Goal: Task Accomplishment & Management: Complete application form

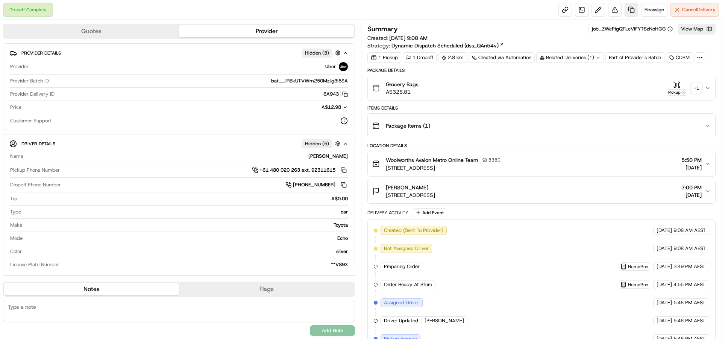
click at [631, 10] on link at bounding box center [632, 10] width 14 height 14
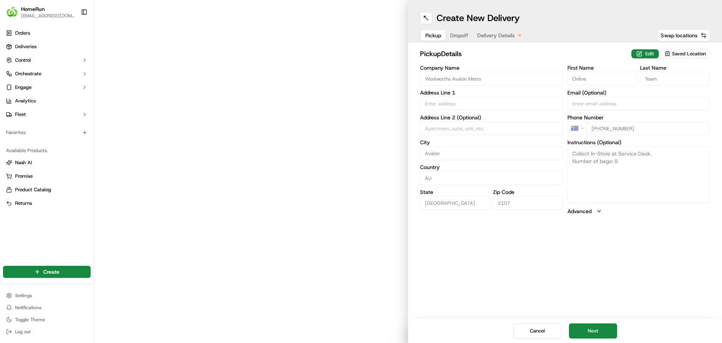
type input "[STREET_ADDRESS]"
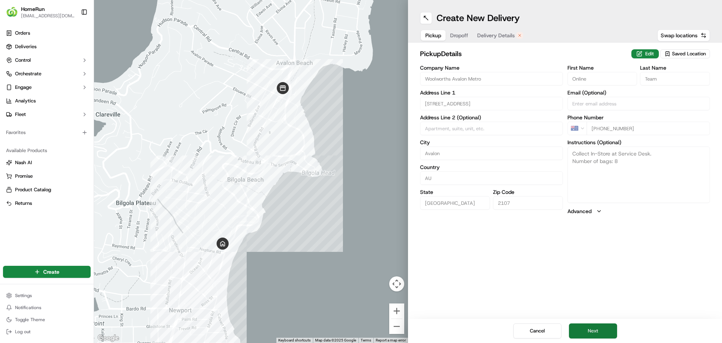
click at [603, 333] on button "Next" at bounding box center [593, 330] width 48 height 15
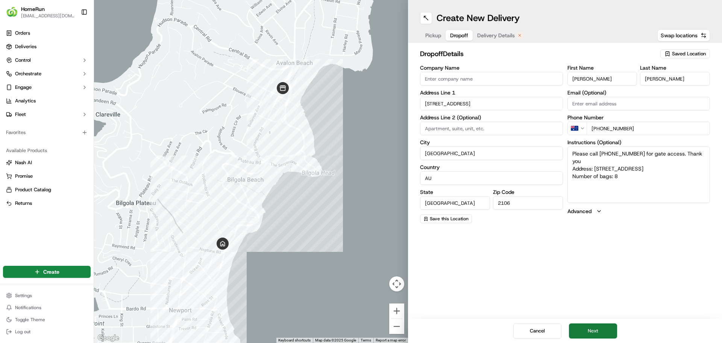
click at [609, 332] on button "Next" at bounding box center [593, 330] width 48 height 15
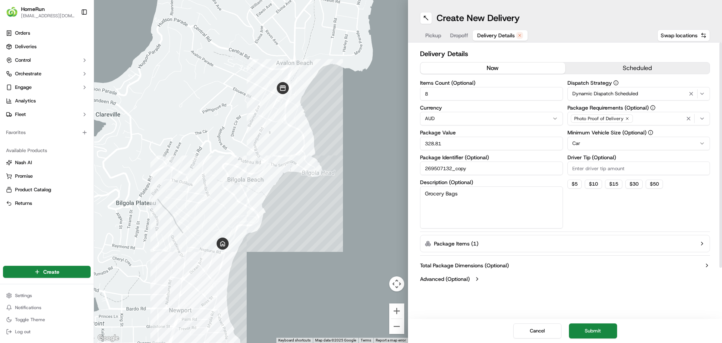
click at [473, 68] on button "now" at bounding box center [492, 67] width 145 height 11
click at [608, 334] on button "Submit" at bounding box center [593, 330] width 48 height 15
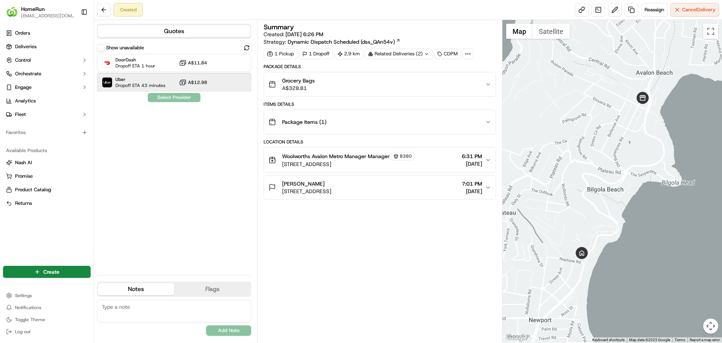
click at [142, 84] on span "Dropoff ETA 43 minutes" at bounding box center [140, 85] width 50 height 6
click at [185, 99] on button "Assign Provider" at bounding box center [173, 97] width 53 height 9
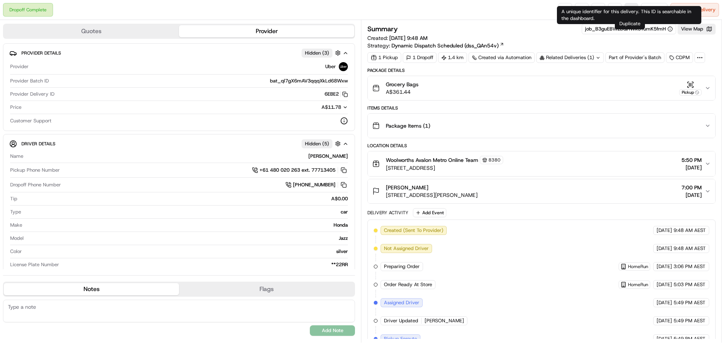
click at [630, 5] on link at bounding box center [632, 10] width 14 height 14
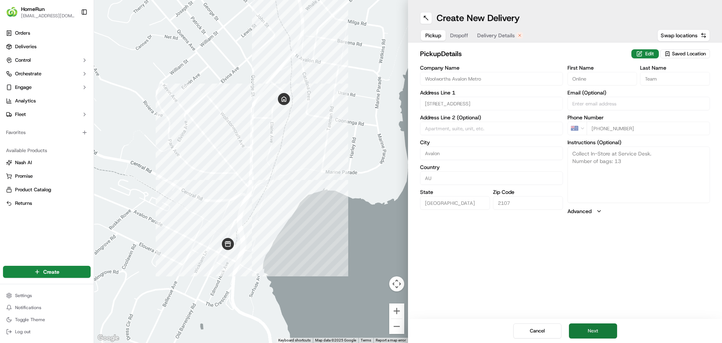
click at [600, 334] on button "Next" at bounding box center [593, 330] width 48 height 15
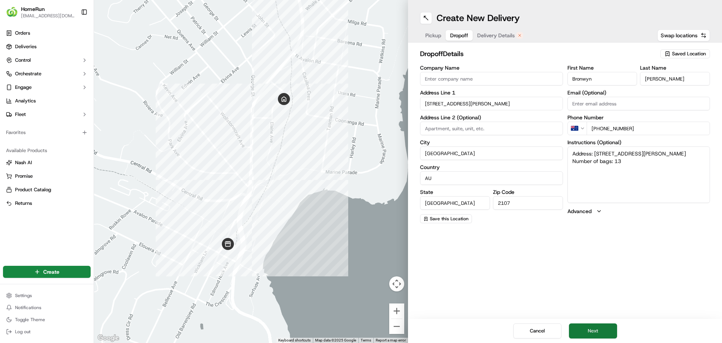
click at [596, 332] on button "Next" at bounding box center [593, 330] width 48 height 15
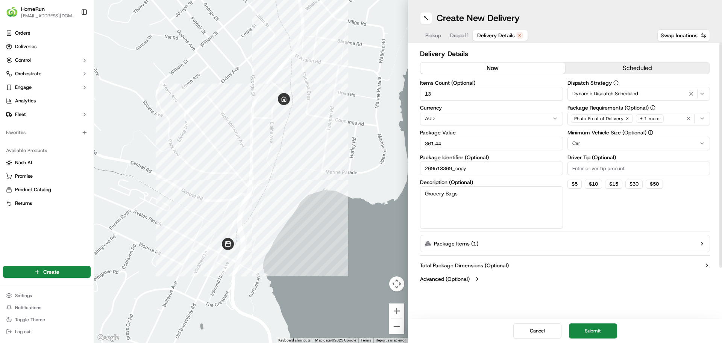
click at [457, 72] on button "now" at bounding box center [492, 67] width 145 height 11
click at [599, 328] on button "Submit" at bounding box center [593, 330] width 48 height 15
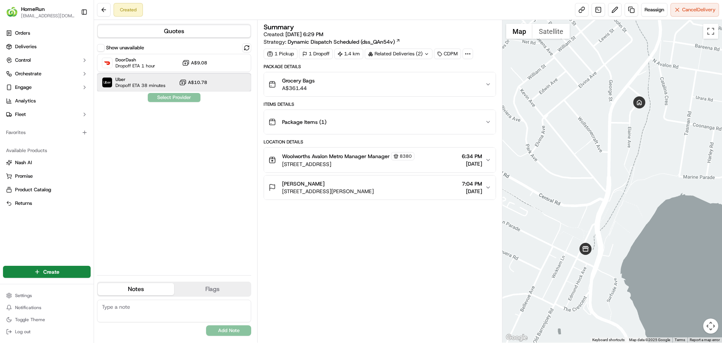
click at [135, 77] on span "Uber" at bounding box center [140, 79] width 50 height 6
click at [173, 99] on button "Assign Provider" at bounding box center [173, 97] width 53 height 9
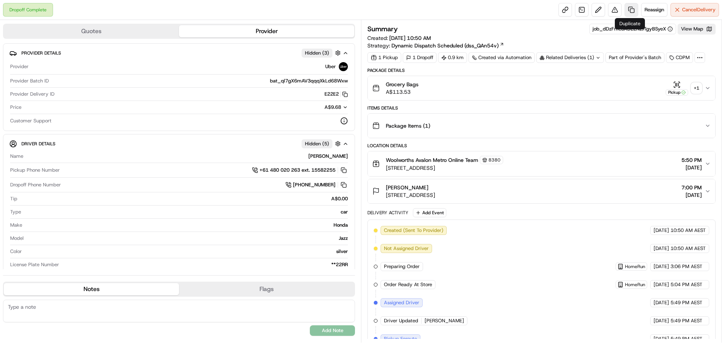
click at [631, 8] on link at bounding box center [632, 10] width 14 height 14
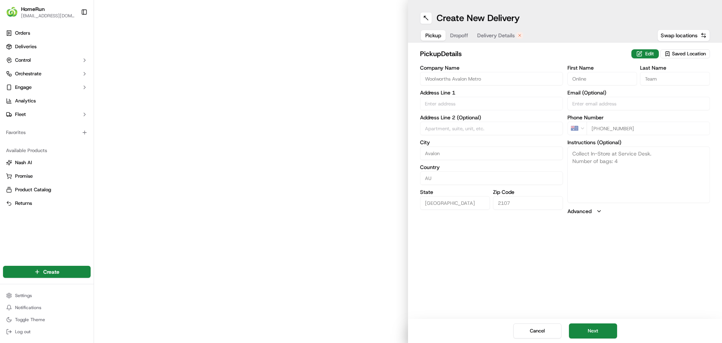
type input "[STREET_ADDRESS]"
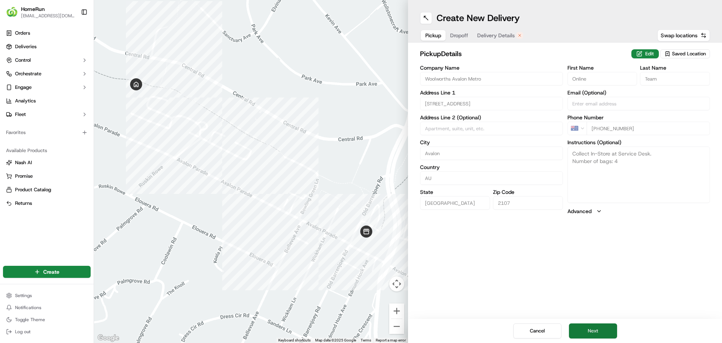
click at [592, 327] on button "Next" at bounding box center [593, 330] width 48 height 15
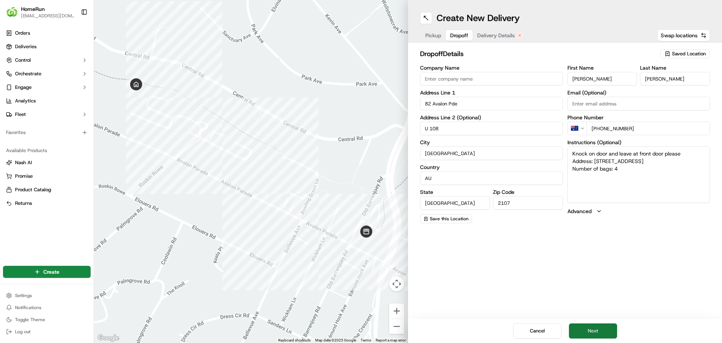
click at [592, 327] on button "Next" at bounding box center [593, 330] width 48 height 15
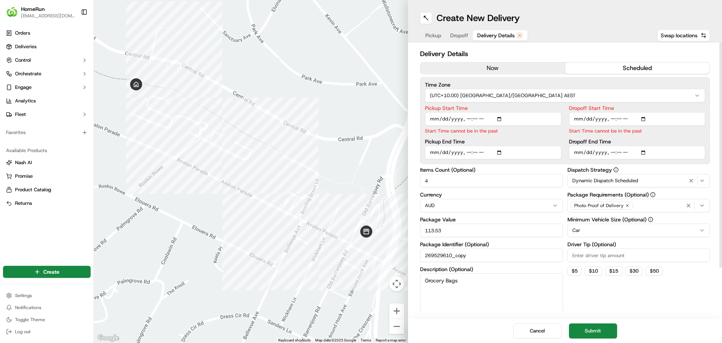
click at [482, 71] on button "now" at bounding box center [492, 67] width 145 height 11
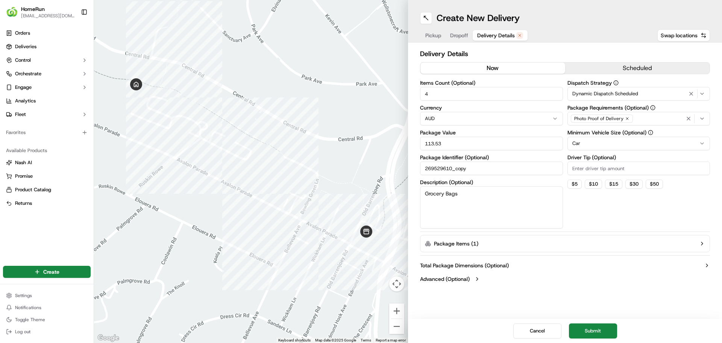
click at [591, 324] on button "Submit" at bounding box center [593, 330] width 48 height 15
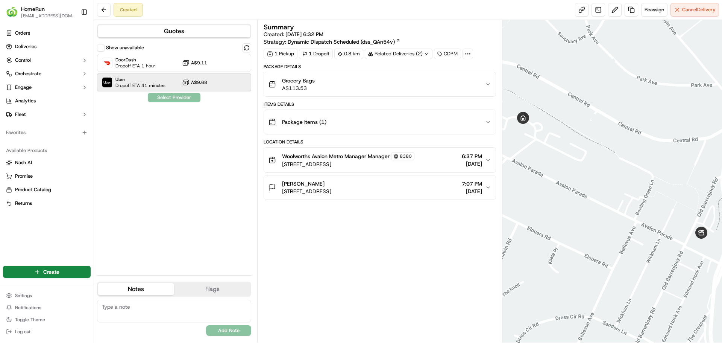
click at [146, 82] on span "Uber" at bounding box center [140, 79] width 50 height 6
click at [159, 96] on button "Assign Provider" at bounding box center [173, 97] width 53 height 9
